Goal: Task Accomplishment & Management: Manage account settings

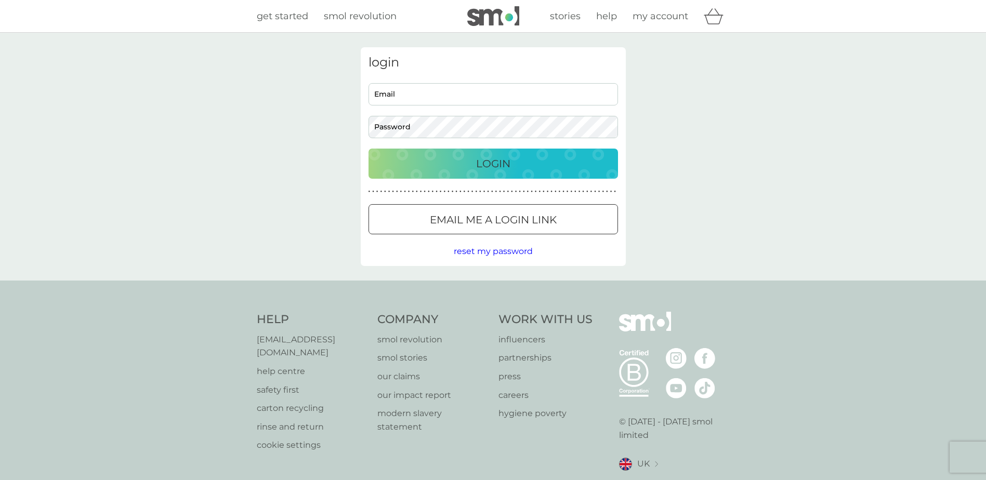
click at [406, 99] on input "Email" at bounding box center [494, 94] width 250 height 22
type input "[PERSON_NAME][EMAIL_ADDRESS][DOMAIN_NAME]"
click at [369, 149] on button "Login" at bounding box center [494, 164] width 250 height 30
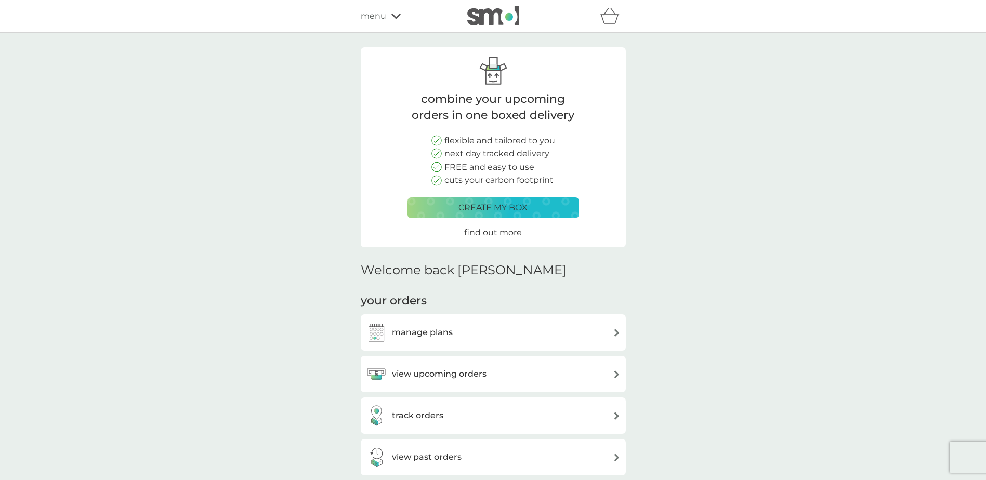
click at [429, 337] on h3 "manage plans" at bounding box center [422, 333] width 61 height 14
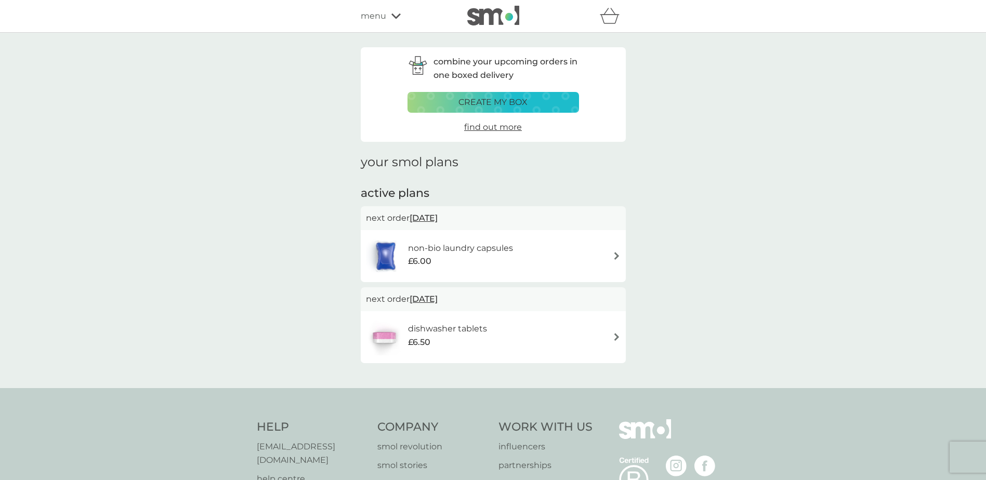
click at [428, 253] on h6 "non-bio laundry capsules" at bounding box center [460, 249] width 105 height 14
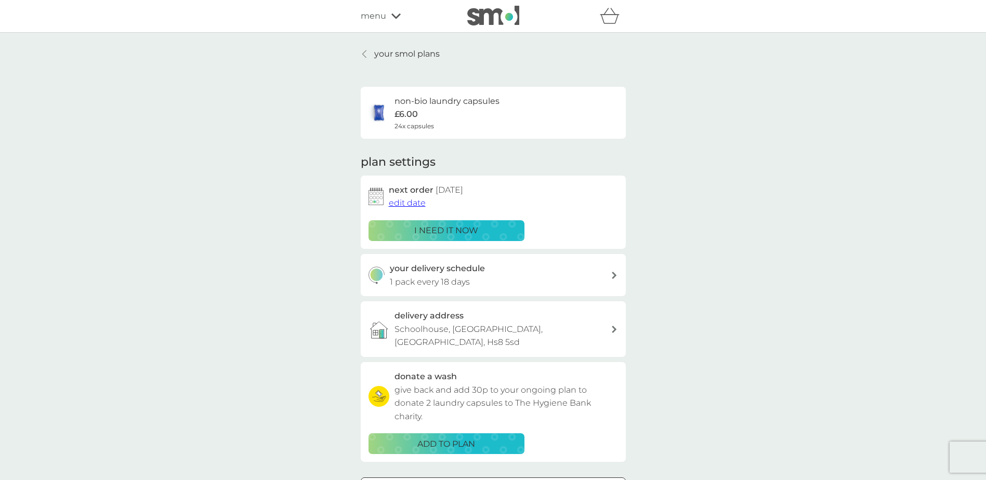
click at [435, 230] on p "i need it now" at bounding box center [446, 231] width 64 height 14
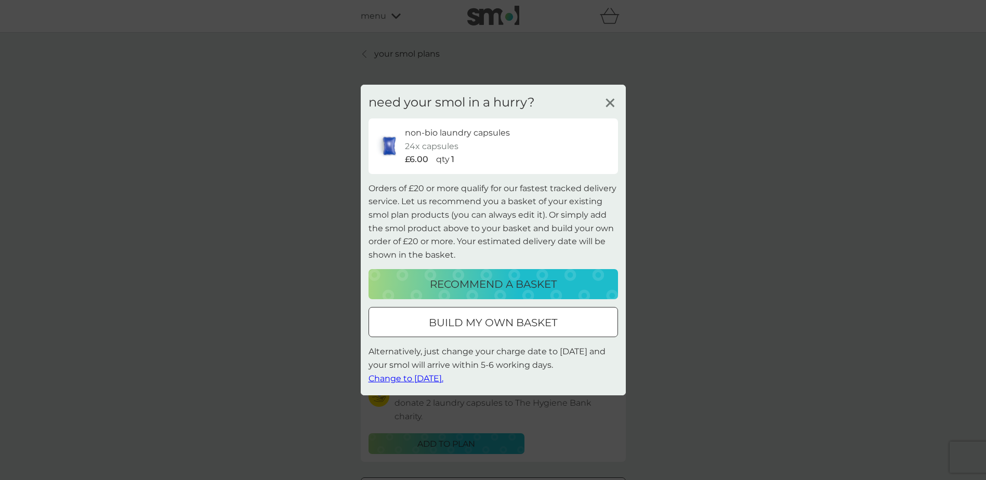
click at [434, 379] on span "Change to tomorrow." at bounding box center [406, 378] width 75 height 10
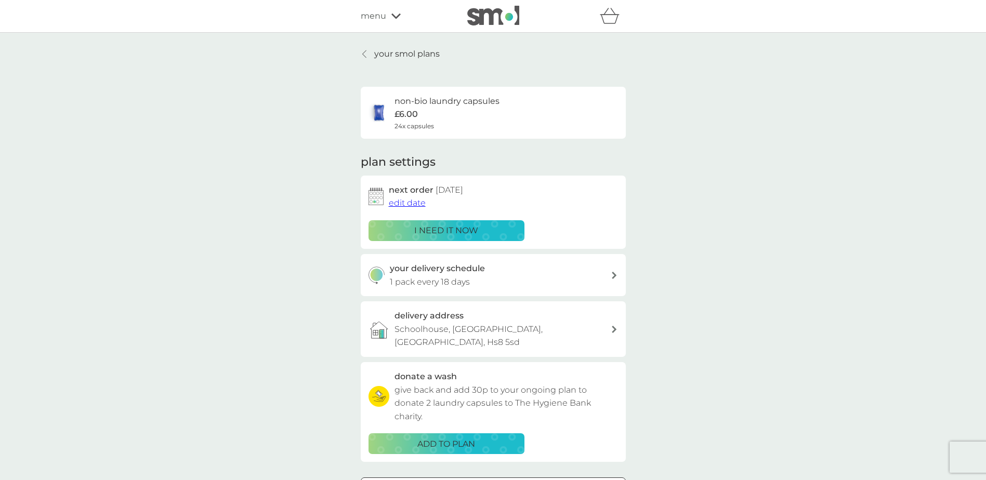
click at [484, 282] on div "your delivery schedule 1 pack every 18 days" at bounding box center [500, 275] width 221 height 27
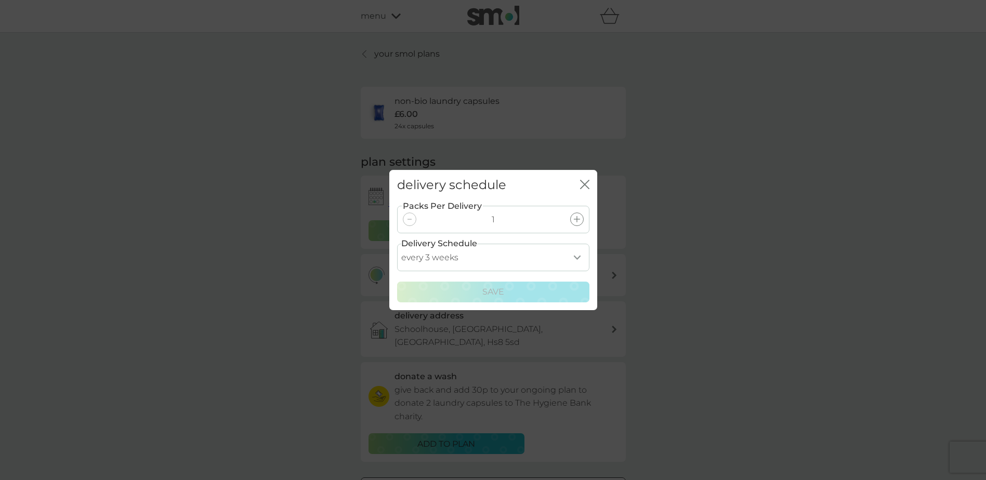
click at [581, 256] on select "every 1 week every 2 weeks every 3 weeks every 4 weeks every 5 weeks every 6 we…" at bounding box center [493, 258] width 192 height 28
select select "14"
click at [397, 244] on select "every 1 week every 2 weeks every 3 weeks every 4 weeks every 5 weeks every 6 we…" at bounding box center [493, 258] width 192 height 28
click at [489, 294] on p "Save" at bounding box center [493, 292] width 22 height 14
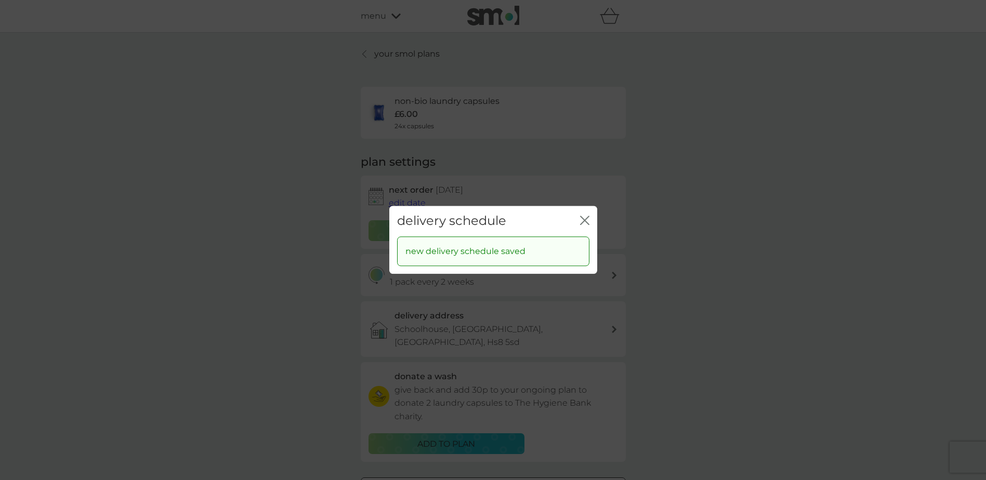
click at [584, 223] on icon "close" at bounding box center [584, 220] width 9 height 9
